Goal: Task Accomplishment & Management: Manage account settings

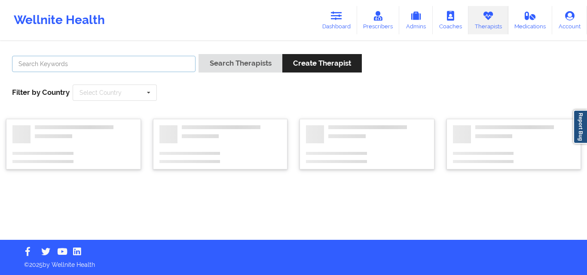
click at [96, 58] on input "text" at bounding box center [104, 64] width 184 height 16
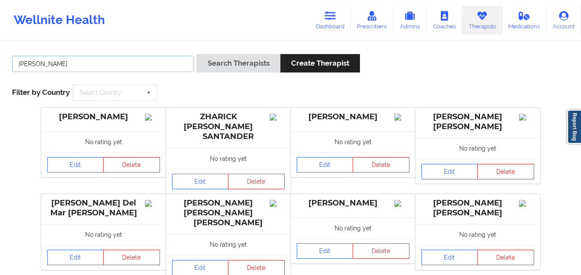
type input "[PERSON_NAME]"
click at [196, 54] on button "Search Therapists" at bounding box center [237, 63] width 83 height 18
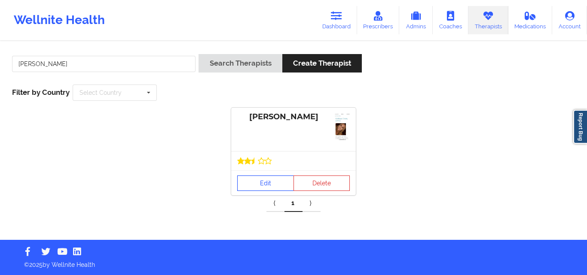
click at [257, 182] on link "Edit" at bounding box center [265, 183] width 57 height 15
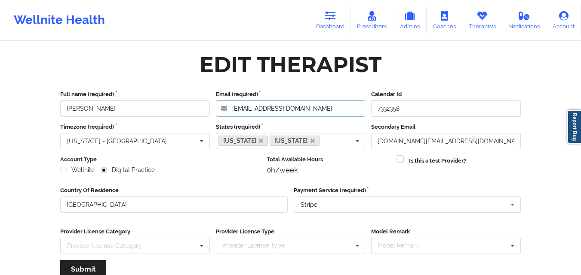
drag, startPoint x: 308, startPoint y: 106, endPoint x: 227, endPoint y: 108, distance: 80.8
click at [227, 108] on input "[EMAIL_ADDRESS][DOMAIN_NAME]" at bounding box center [291, 109] width 150 height 16
click at [478, 20] on icon at bounding box center [481, 15] width 11 height 9
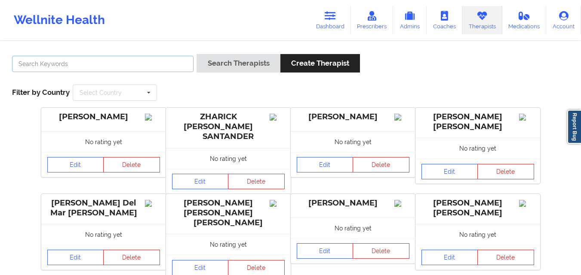
click at [138, 65] on input "text" at bounding box center [102, 64] width 181 height 16
type input "[PERSON_NAME]"
click at [196, 54] on button "Search Therapists" at bounding box center [237, 63] width 83 height 18
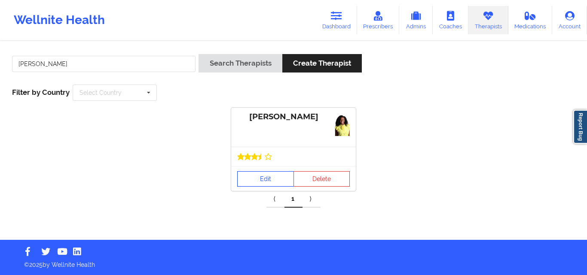
click at [265, 182] on link "Edit" at bounding box center [265, 178] width 57 height 15
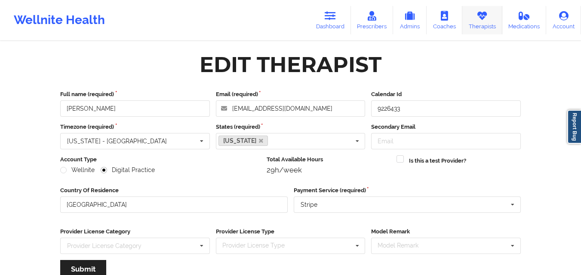
click at [484, 17] on icon at bounding box center [481, 15] width 11 height 9
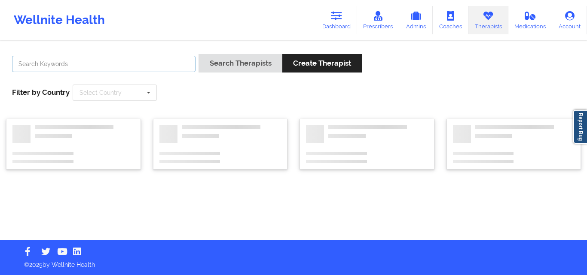
click at [144, 65] on input "text" at bounding box center [104, 64] width 184 height 16
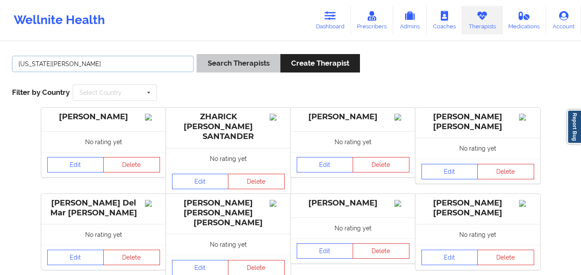
type input "[US_STATE][PERSON_NAME]"
click at [270, 61] on button "Search Therapists" at bounding box center [237, 63] width 83 height 18
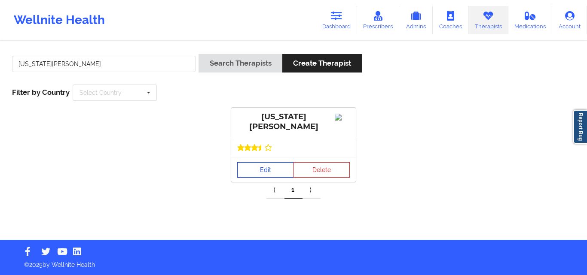
click at [275, 171] on link "Edit" at bounding box center [265, 169] width 57 height 15
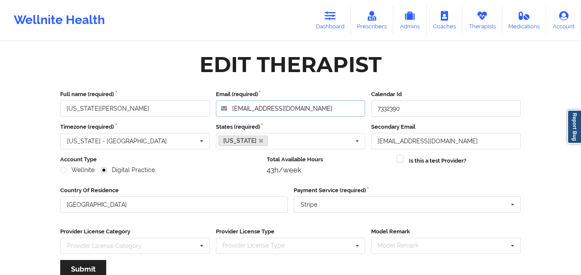
drag, startPoint x: 288, startPoint y: 108, endPoint x: 223, endPoint y: 101, distance: 64.9
click at [223, 101] on input "[EMAIL_ADDRESS][DOMAIN_NAME]" at bounding box center [291, 109] width 150 height 16
click at [480, 18] on icon at bounding box center [481, 15] width 11 height 9
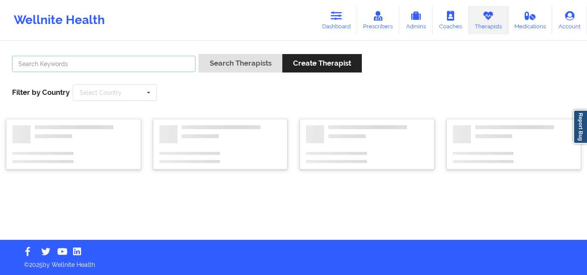
click at [95, 67] on input "text" at bounding box center [104, 64] width 184 height 16
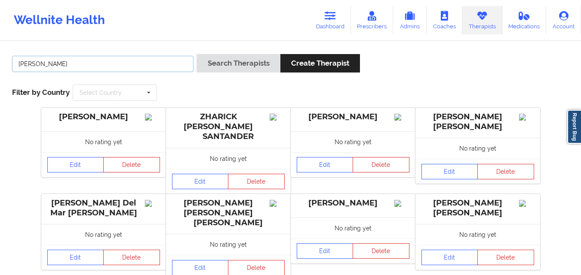
click at [196, 54] on button "Search Therapists" at bounding box center [237, 63] width 83 height 18
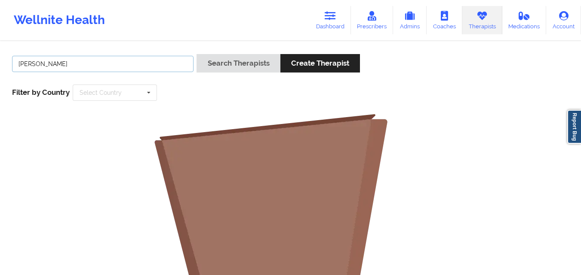
click at [103, 70] on input "[PERSON_NAME]" at bounding box center [102, 64] width 181 height 16
click at [196, 54] on button "Search Therapists" at bounding box center [237, 63] width 83 height 18
drag, startPoint x: 89, startPoint y: 69, endPoint x: 8, endPoint y: 64, distance: 81.8
click at [8, 64] on div "[PERSON_NAME] Search Therapists Create Therapist Filter by Country Select Count…" at bounding box center [290, 77] width 569 height 59
type input "[PERSON_NAME]"
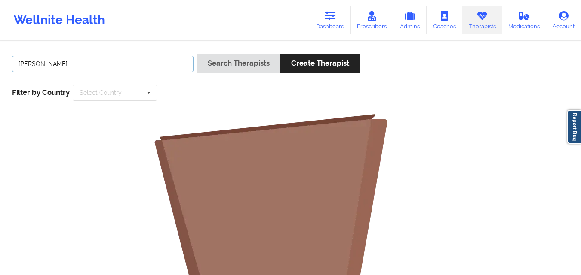
click at [196, 54] on button "Search Therapists" at bounding box center [237, 63] width 83 height 18
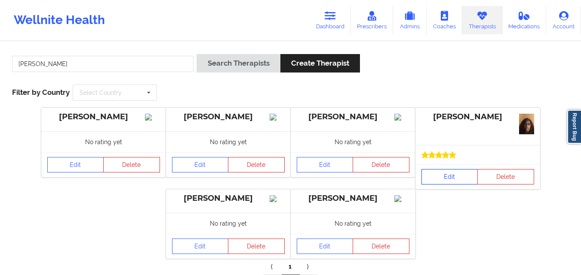
click at [449, 181] on link "Edit" at bounding box center [449, 176] width 57 height 15
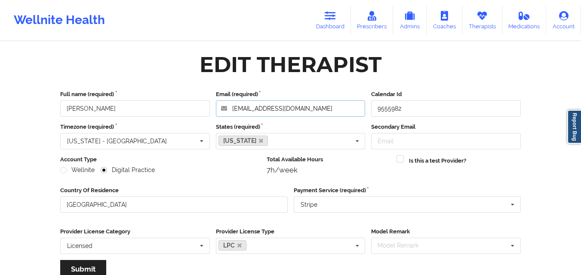
click at [327, 107] on input "[EMAIL_ADDRESS][DOMAIN_NAME]" at bounding box center [291, 109] width 150 height 16
click at [484, 21] on link "Therapists" at bounding box center [482, 20] width 40 height 28
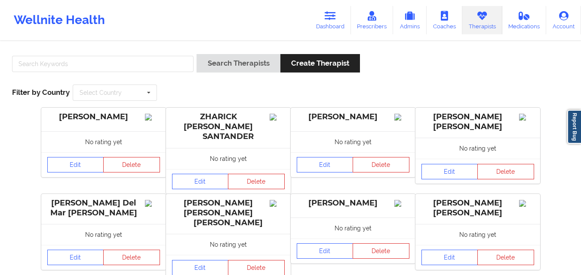
click at [462, 6] on link "Therapists" at bounding box center [482, 20] width 40 height 28
click at [140, 64] on input "text" at bounding box center [102, 64] width 181 height 16
type input "[PERSON_NAME]"
click at [196, 54] on button "Search Therapists" at bounding box center [237, 63] width 83 height 18
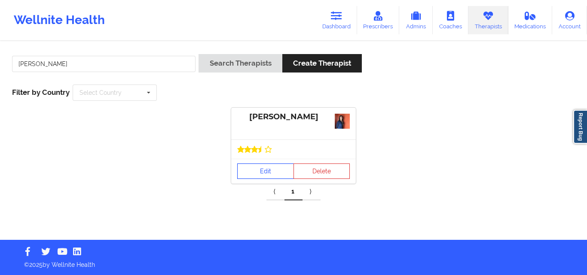
click at [278, 172] on link "Edit" at bounding box center [265, 171] width 57 height 15
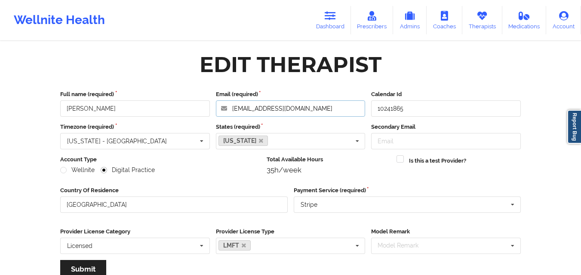
click at [312, 110] on input "[EMAIL_ADDRESS][DOMAIN_NAME]" at bounding box center [291, 109] width 150 height 16
click at [477, 19] on icon at bounding box center [481, 15] width 11 height 9
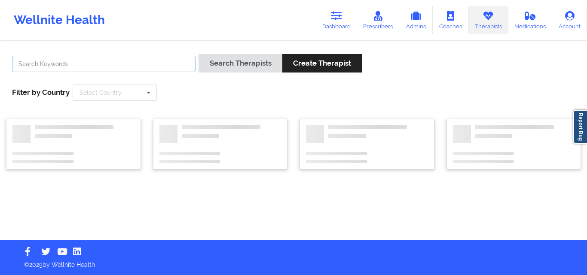
click at [138, 65] on input "text" at bounding box center [104, 64] width 184 height 16
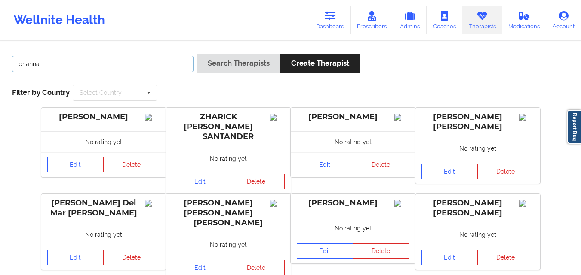
click at [196, 54] on button "Search Therapists" at bounding box center [237, 63] width 83 height 18
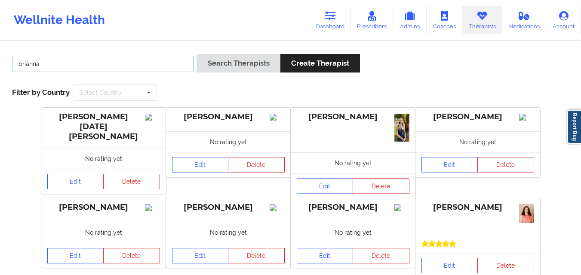
click at [136, 68] on input "brianna" at bounding box center [102, 64] width 181 height 16
type input "[PERSON_NAME]"
click at [196, 54] on button "Search Therapists" at bounding box center [237, 63] width 83 height 18
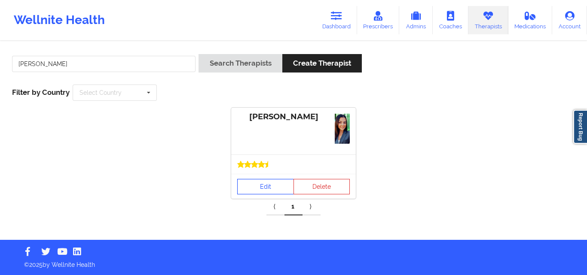
click at [260, 185] on link "Edit" at bounding box center [265, 186] width 57 height 15
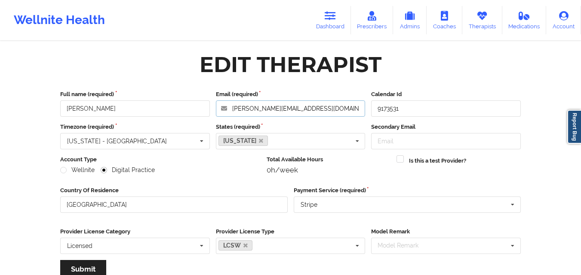
click at [320, 110] on input "[PERSON_NAME][EMAIL_ADDRESS][DOMAIN_NAME]" at bounding box center [291, 109] width 150 height 16
click at [482, 15] on icon at bounding box center [481, 15] width 11 height 9
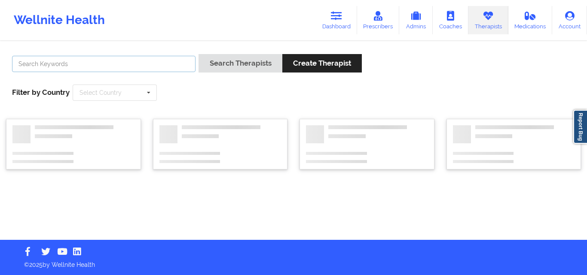
click at [154, 62] on input "text" at bounding box center [104, 64] width 184 height 16
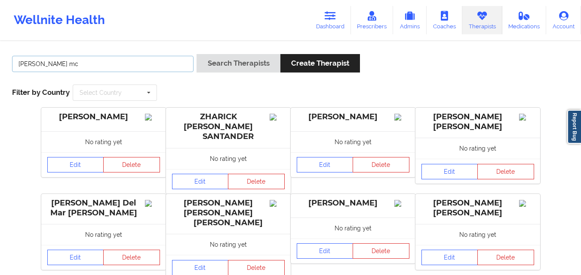
click at [196, 54] on button "Search Therapists" at bounding box center [237, 63] width 83 height 18
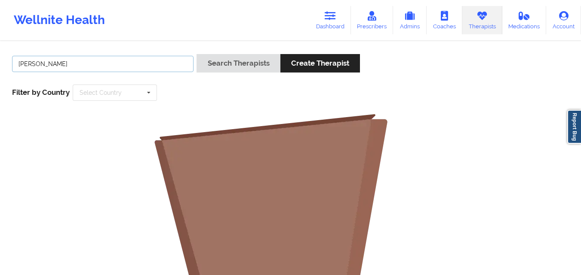
click at [196, 54] on button "Search Therapists" at bounding box center [237, 63] width 83 height 18
click at [36, 65] on input "[PERSON_NAME]" at bounding box center [102, 64] width 181 height 16
type input "[PERSON_NAME]"
click at [196, 54] on button "Search Therapists" at bounding box center [237, 63] width 83 height 18
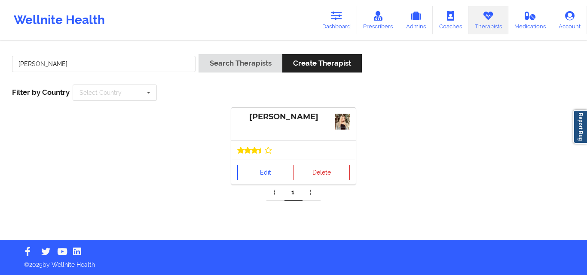
click at [256, 168] on link "Edit" at bounding box center [265, 172] width 57 height 15
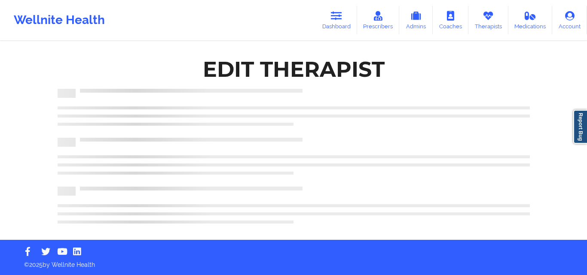
click at [256, 168] on div at bounding box center [294, 169] width 472 height 5
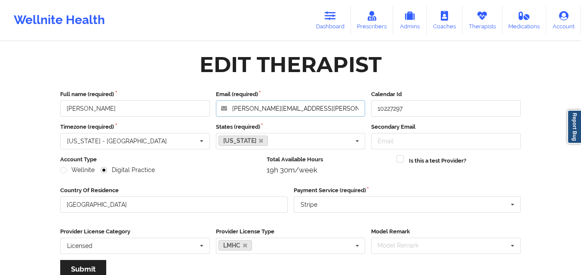
click at [333, 107] on input "[PERSON_NAME][EMAIL_ADDRESS][PERSON_NAME][DOMAIN_NAME]" at bounding box center [291, 109] width 150 height 16
click at [484, 18] on icon at bounding box center [481, 15] width 11 height 9
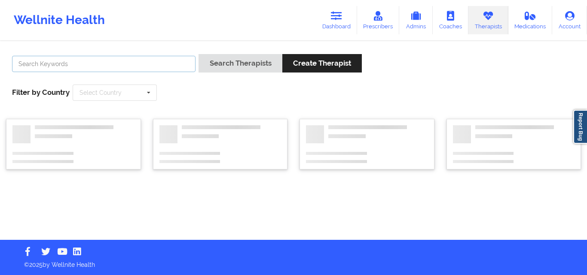
click at [152, 70] on input "text" at bounding box center [104, 64] width 184 height 16
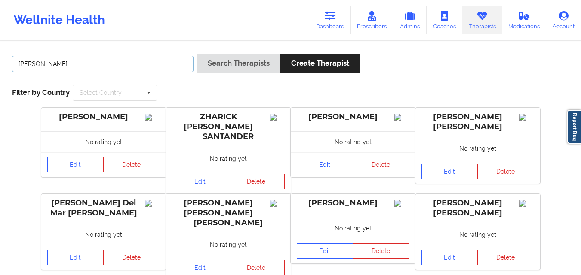
click at [196, 54] on button "Search Therapists" at bounding box center [237, 63] width 83 height 18
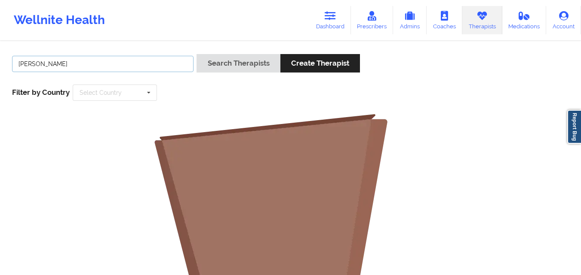
type input "[PERSON_NAME]"
click at [196, 54] on button "Search Therapists" at bounding box center [237, 63] width 83 height 18
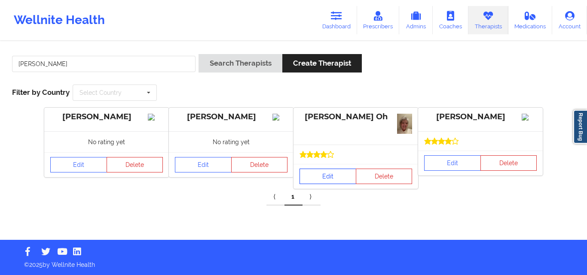
click at [325, 175] on link "Edit" at bounding box center [328, 176] width 57 height 15
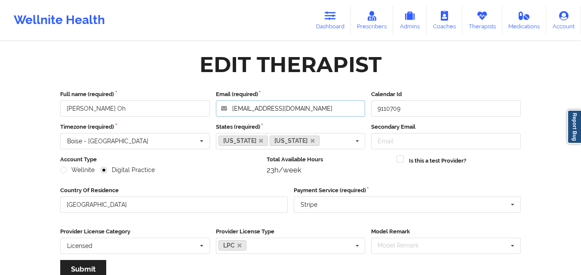
click at [317, 107] on input "[EMAIL_ADDRESS][DOMAIN_NAME]" at bounding box center [291, 109] width 150 height 16
click at [359, 107] on input "[EMAIL_ADDRESS][DOMAIN_NAME]" at bounding box center [291, 109] width 150 height 16
click at [483, 20] on icon at bounding box center [481, 15] width 11 height 9
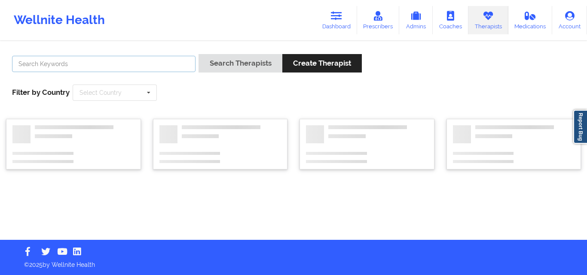
click at [159, 62] on input "text" at bounding box center [104, 64] width 184 height 16
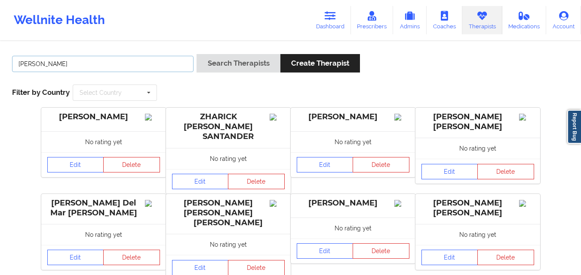
type input "[PERSON_NAME]"
click at [196, 54] on button "Search Therapists" at bounding box center [237, 63] width 83 height 18
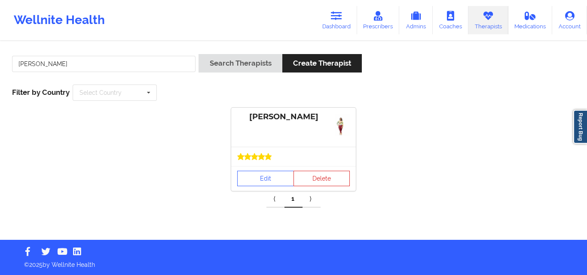
click at [272, 161] on div at bounding box center [293, 156] width 125 height 19
click at [265, 172] on link "Edit" at bounding box center [265, 178] width 57 height 15
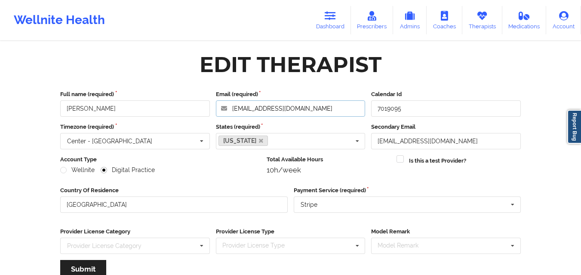
click at [300, 109] on input "[EMAIL_ADDRESS][DOMAIN_NAME]" at bounding box center [291, 109] width 150 height 16
click at [471, 25] on link "Therapists" at bounding box center [482, 20] width 40 height 28
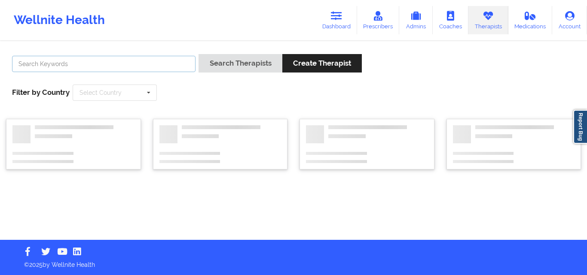
click at [148, 68] on input "text" at bounding box center [104, 64] width 184 height 16
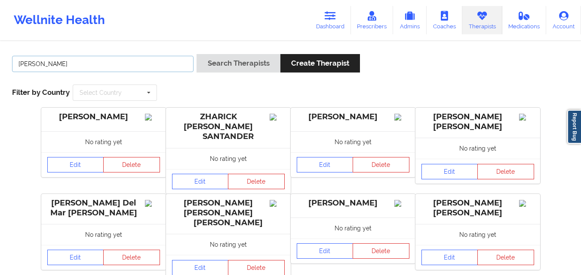
click at [196, 54] on button "Search Therapists" at bounding box center [237, 63] width 83 height 18
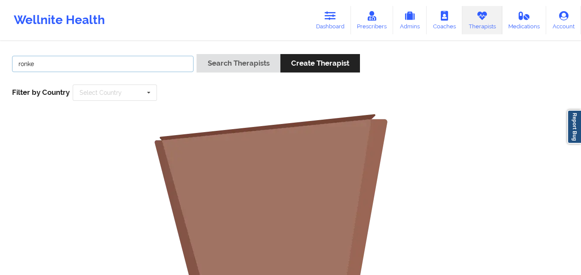
click at [196, 54] on button "Search Therapists" at bounding box center [237, 63] width 83 height 18
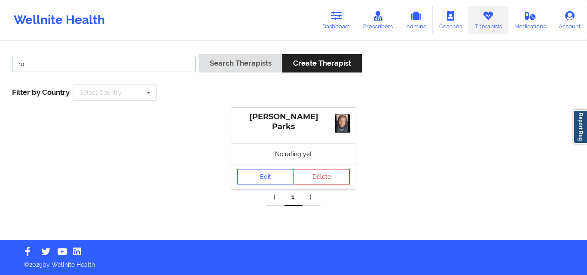
type input "r"
click at [199, 54] on button "Search Therapists" at bounding box center [240, 63] width 83 height 18
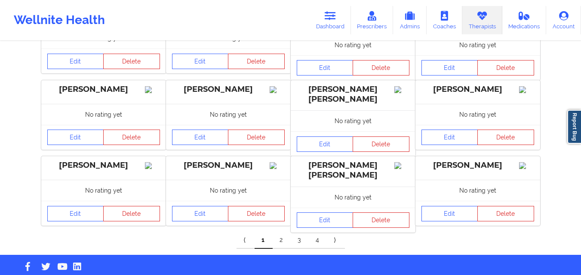
scroll to position [288, 0]
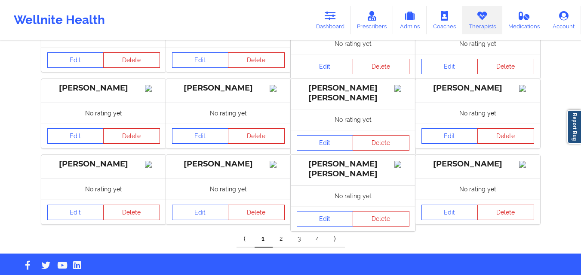
click at [281, 231] on link "2" at bounding box center [281, 239] width 18 height 17
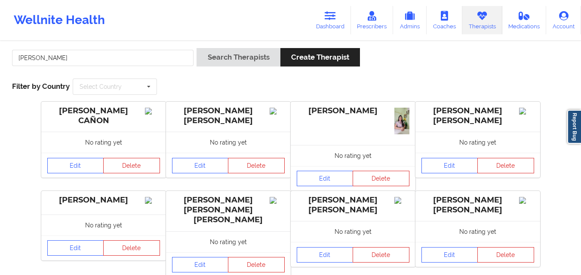
scroll to position [0, 0]
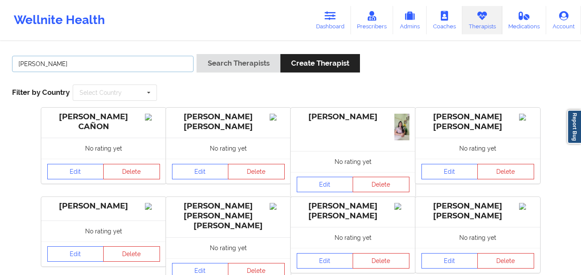
click at [108, 64] on input "[PERSON_NAME]" at bounding box center [102, 64] width 181 height 16
click at [196, 54] on button "Search Therapists" at bounding box center [237, 63] width 83 height 18
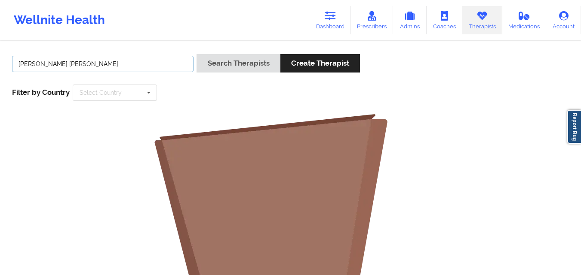
click at [196, 54] on button "Search Therapists" at bounding box center [237, 63] width 83 height 18
click at [105, 62] on input "[PERSON_NAME] [PERSON_NAME]" at bounding box center [102, 64] width 181 height 16
type input "[PERSON_NAME]"
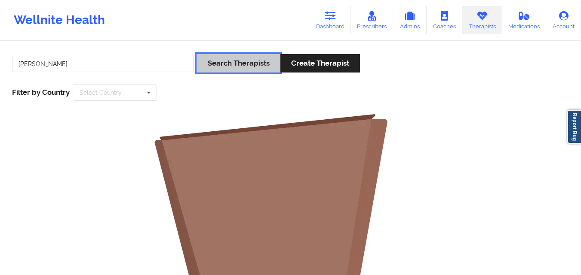
click at [208, 71] on button "Search Therapists" at bounding box center [237, 63] width 83 height 18
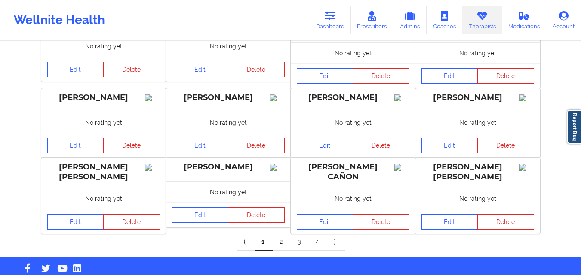
scroll to position [288, 0]
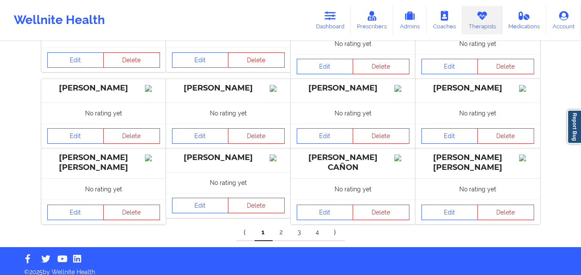
click at [297, 226] on link "3" at bounding box center [300, 232] width 18 height 17
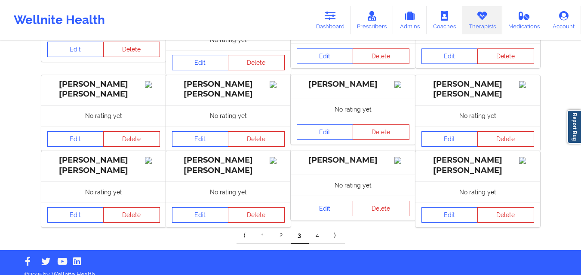
scroll to position [284, 0]
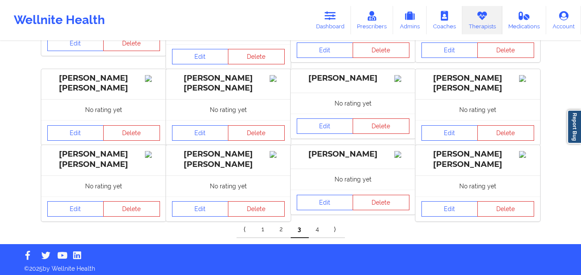
click at [313, 224] on link "4" at bounding box center [318, 229] width 18 height 17
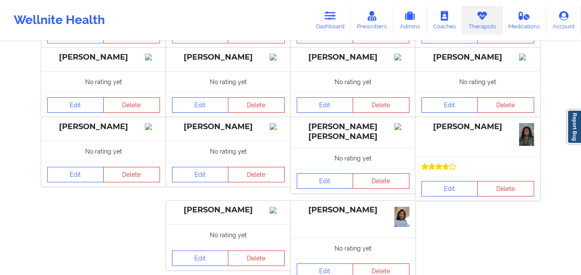
scroll to position [137, 0]
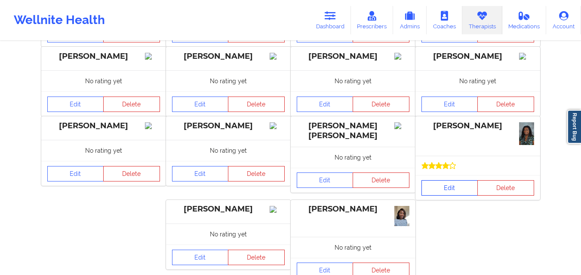
click at [447, 192] on link "Edit" at bounding box center [449, 187] width 57 height 15
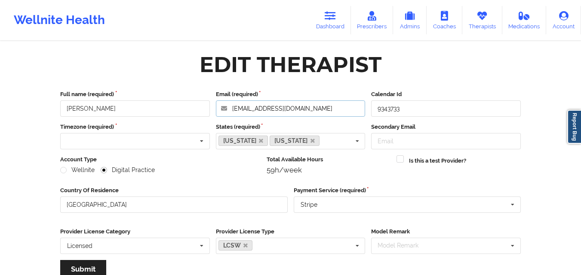
drag, startPoint x: 331, startPoint y: 108, endPoint x: 225, endPoint y: 110, distance: 106.2
click at [225, 110] on input "[EMAIL_ADDRESS][DOMAIN_NAME]" at bounding box center [291, 109] width 150 height 16
click at [481, 22] on link "Therapists" at bounding box center [482, 20] width 40 height 28
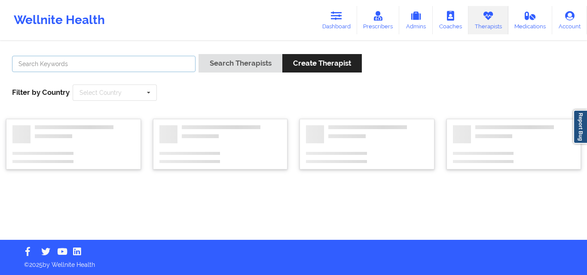
click at [141, 62] on input "text" at bounding box center [104, 64] width 184 height 16
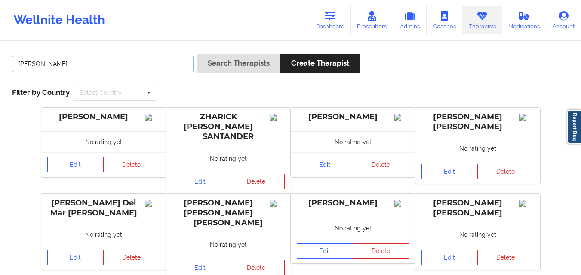
type input "[PERSON_NAME]"
click at [196, 54] on button "Search Therapists" at bounding box center [237, 63] width 83 height 18
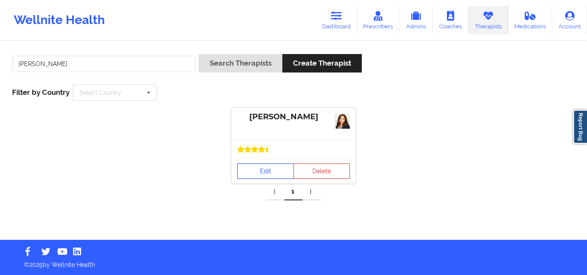
click at [268, 168] on link "Edit" at bounding box center [265, 171] width 57 height 15
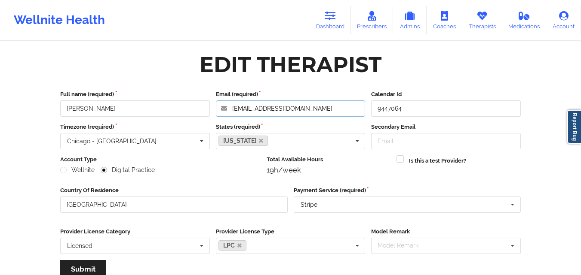
click at [312, 112] on input "[EMAIL_ADDRESS][DOMAIN_NAME]" at bounding box center [291, 109] width 150 height 16
click at [480, 20] on icon at bounding box center [481, 15] width 11 height 9
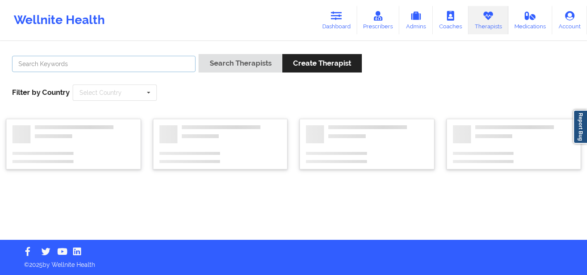
click at [169, 67] on input "text" at bounding box center [104, 64] width 184 height 16
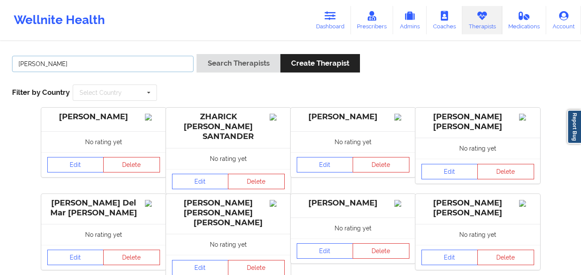
type input "[PERSON_NAME]"
click at [196, 54] on button "Search Therapists" at bounding box center [237, 63] width 83 height 18
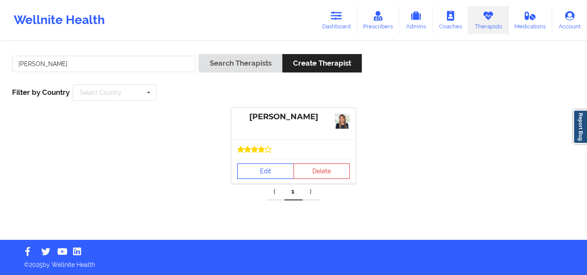
click at [264, 170] on link "Edit" at bounding box center [265, 171] width 57 height 15
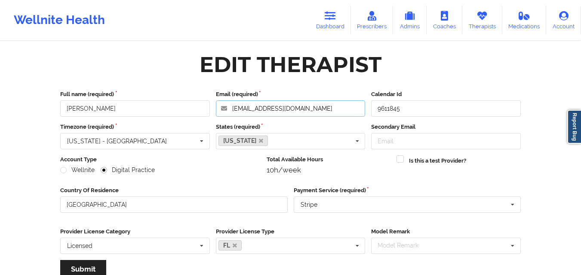
click at [328, 110] on input "[EMAIL_ADDRESS][DOMAIN_NAME]" at bounding box center [291, 109] width 150 height 16
click at [482, 15] on icon at bounding box center [481, 15] width 11 height 9
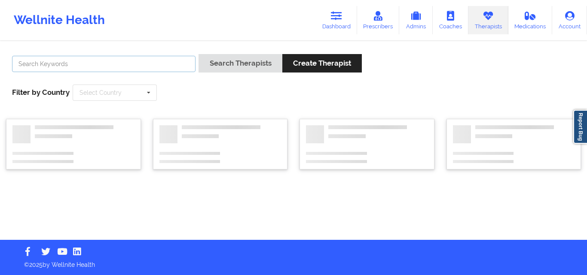
click at [159, 64] on input "text" at bounding box center [104, 64] width 184 height 16
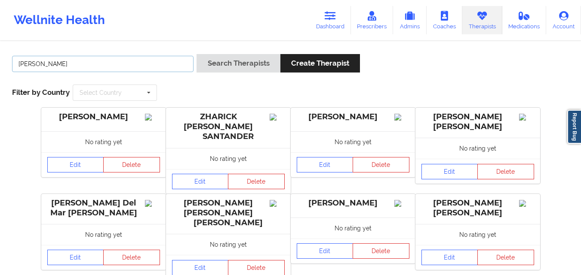
type input "[PERSON_NAME]"
click at [196, 54] on button "Search Therapists" at bounding box center [237, 63] width 83 height 18
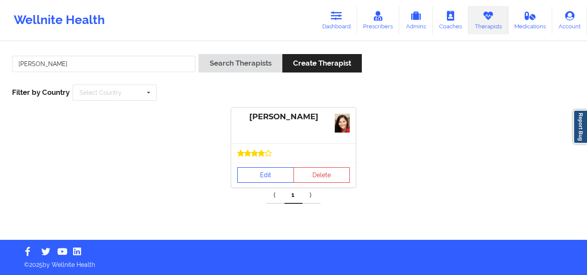
click at [268, 172] on link "Edit" at bounding box center [265, 175] width 57 height 15
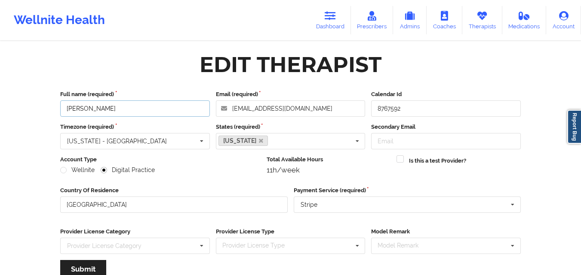
click at [155, 108] on input "[PERSON_NAME]" at bounding box center [135, 109] width 150 height 16
click at [296, 105] on input "[EMAIL_ADDRESS][DOMAIN_NAME]" at bounding box center [291, 109] width 150 height 16
click at [481, 17] on icon at bounding box center [481, 15] width 11 height 9
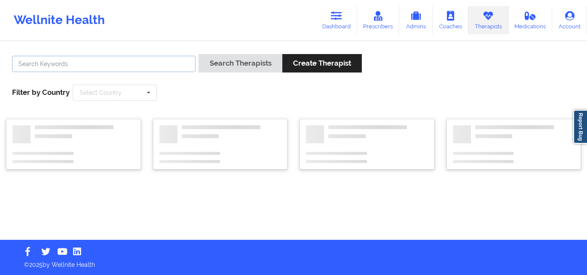
click at [167, 58] on input "text" at bounding box center [104, 64] width 184 height 16
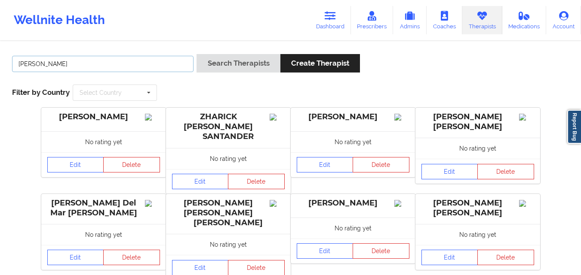
type input "[PERSON_NAME]"
click at [196, 54] on button "Search Therapists" at bounding box center [237, 63] width 83 height 18
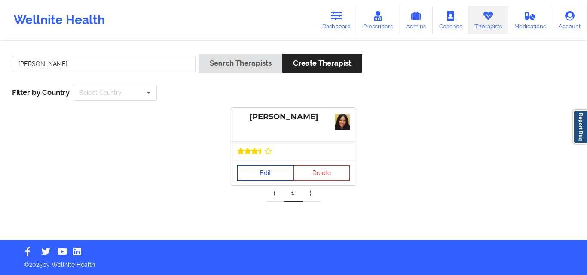
click at [269, 170] on link "Edit" at bounding box center [265, 172] width 57 height 15
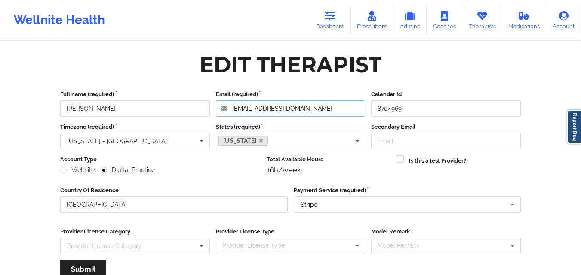
click at [300, 108] on input "[EMAIL_ADDRESS][DOMAIN_NAME]" at bounding box center [291, 109] width 150 height 16
click at [340, 104] on input "[EMAIL_ADDRESS][DOMAIN_NAME]" at bounding box center [291, 109] width 150 height 16
click at [490, 28] on link "Therapists" at bounding box center [482, 20] width 40 height 28
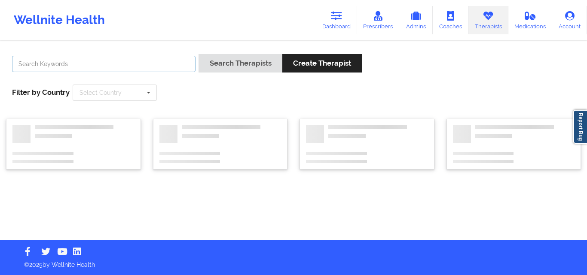
click at [131, 67] on input "text" at bounding box center [104, 64] width 184 height 16
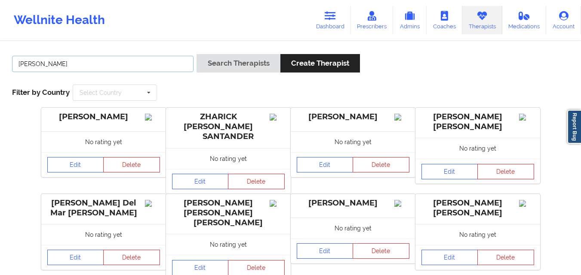
click at [196, 54] on button "Search Therapists" at bounding box center [237, 63] width 83 height 18
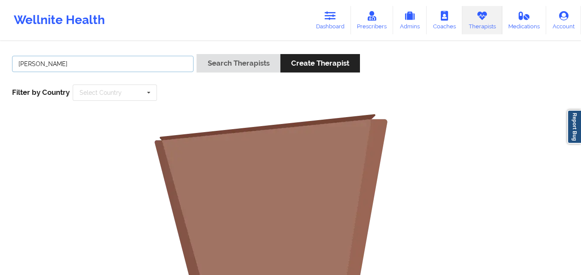
type input "[PERSON_NAME]"
click at [196, 54] on button "Search Therapists" at bounding box center [237, 63] width 83 height 18
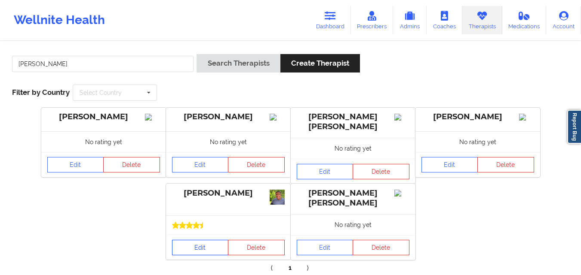
click at [190, 248] on link "Edit" at bounding box center [200, 247] width 57 height 15
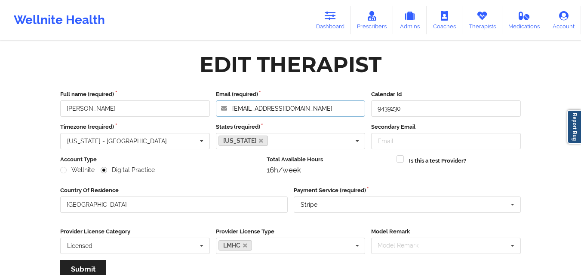
click at [312, 112] on input "[EMAIL_ADDRESS][DOMAIN_NAME]" at bounding box center [291, 109] width 150 height 16
click at [346, 108] on input "[EMAIL_ADDRESS][DOMAIN_NAME]" at bounding box center [291, 109] width 150 height 16
click at [468, 21] on link "Therapists" at bounding box center [482, 20] width 40 height 28
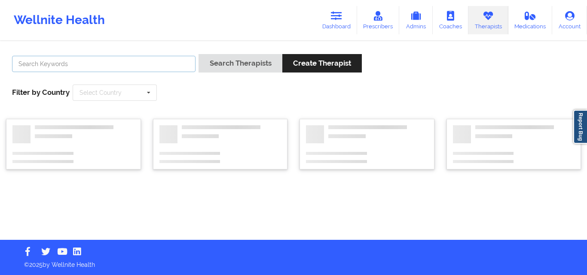
click at [142, 66] on input "text" at bounding box center [104, 64] width 184 height 16
type input "[PERSON_NAME]"
click at [199, 54] on button "Search Therapists" at bounding box center [240, 63] width 83 height 18
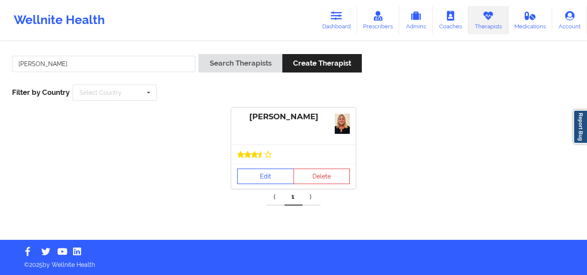
click at [267, 177] on link "Edit" at bounding box center [265, 176] width 57 height 15
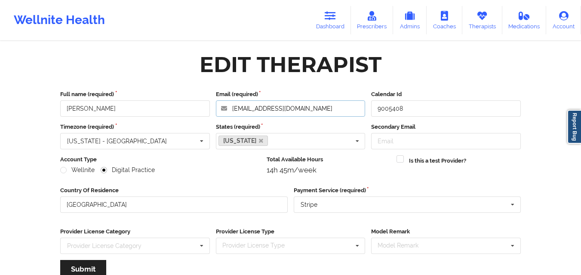
click at [310, 107] on input "[EMAIL_ADDRESS][DOMAIN_NAME]" at bounding box center [291, 109] width 150 height 16
